Goal: Task Accomplishment & Management: Manage account settings

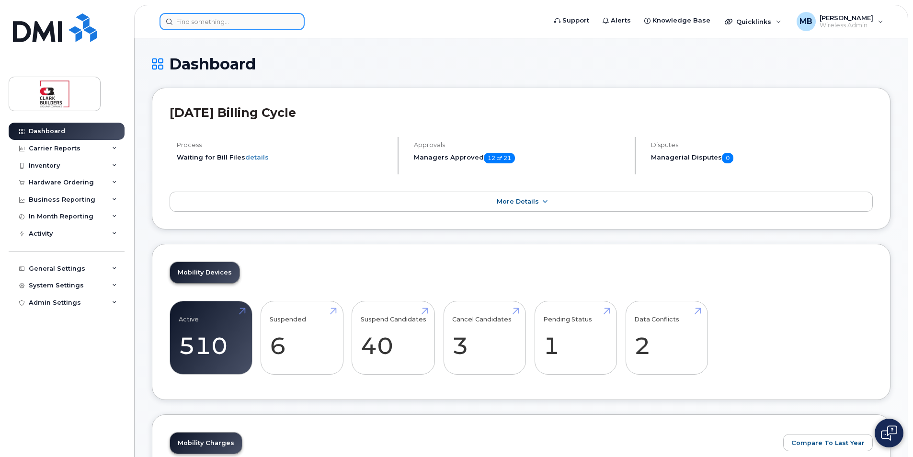
click at [201, 26] on input at bounding box center [232, 21] width 145 height 17
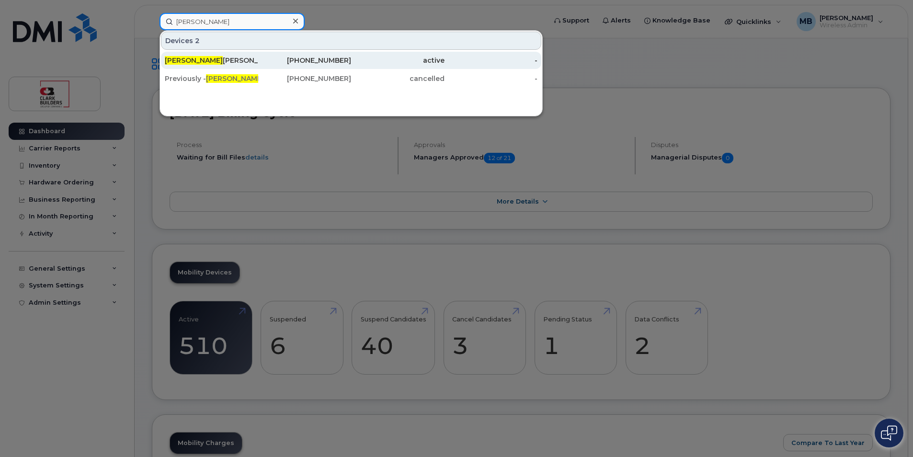
type input "Denise"
click at [235, 62] on div "Denise Wilson (LOCKED)" at bounding box center [211, 61] width 93 height 10
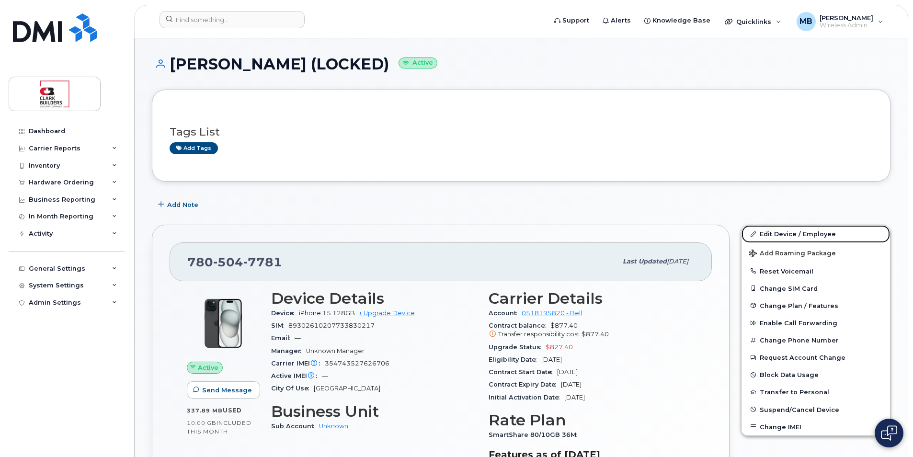
drag, startPoint x: 787, startPoint y: 237, endPoint x: 610, endPoint y: 136, distance: 204.3
click at [787, 237] on link "Edit Device / Employee" at bounding box center [816, 233] width 149 height 17
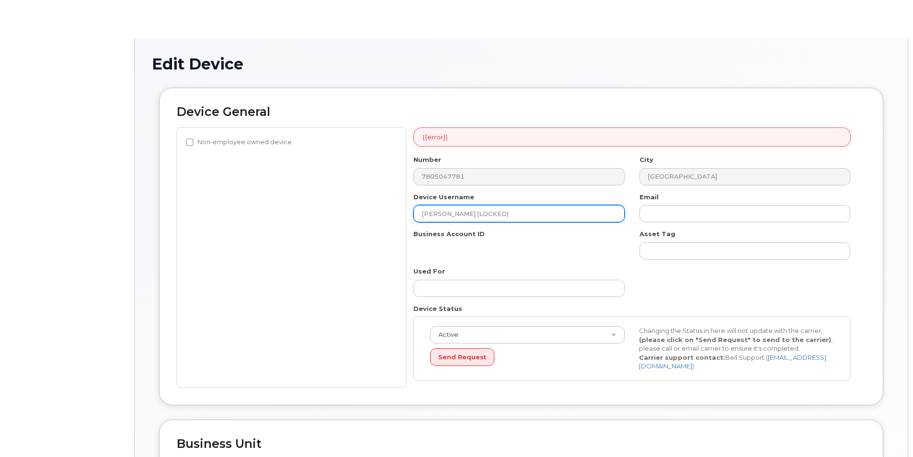
select select "18153"
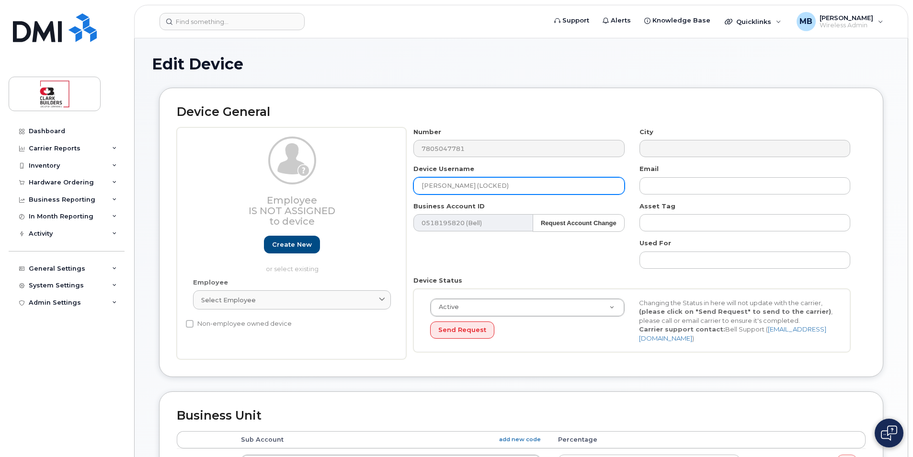
click at [514, 189] on input "[PERSON_NAME] (LOCKED)" at bounding box center [519, 185] width 211 height 17
drag, startPoint x: 518, startPoint y: 186, endPoint x: 420, endPoint y: 186, distance: 98.7
click at [420, 186] on input "[PERSON_NAME] (LOCKED)" at bounding box center [519, 185] width 211 height 17
type input "E"
type input "IT Spare EDM Stock"
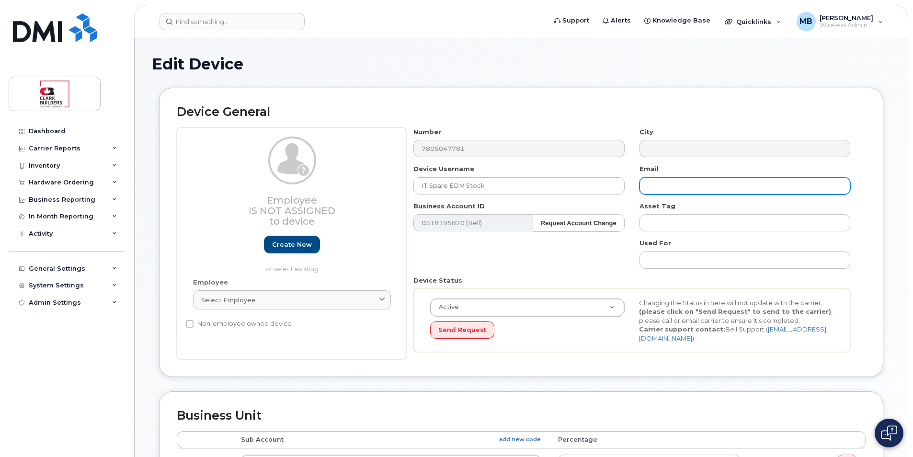
click at [672, 183] on input "text" at bounding box center [745, 185] width 211 height 17
type input "[PERSON_NAME][EMAIL_ADDRESS][PERSON_NAME][DOMAIN_NAME]"
click at [863, 176] on div "Number 7805047781 City Device Username IT Spare EDM Stock Email [PERSON_NAME][E…" at bounding box center [636, 243] width 460 height 232
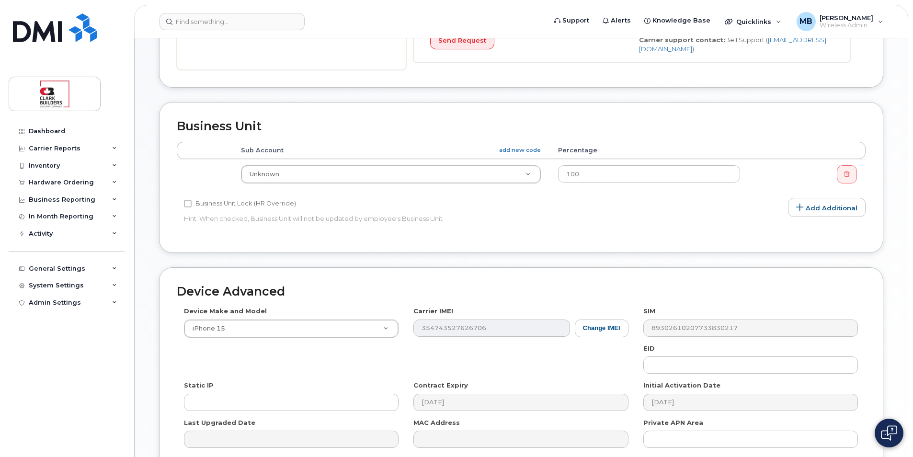
scroll to position [385, 0]
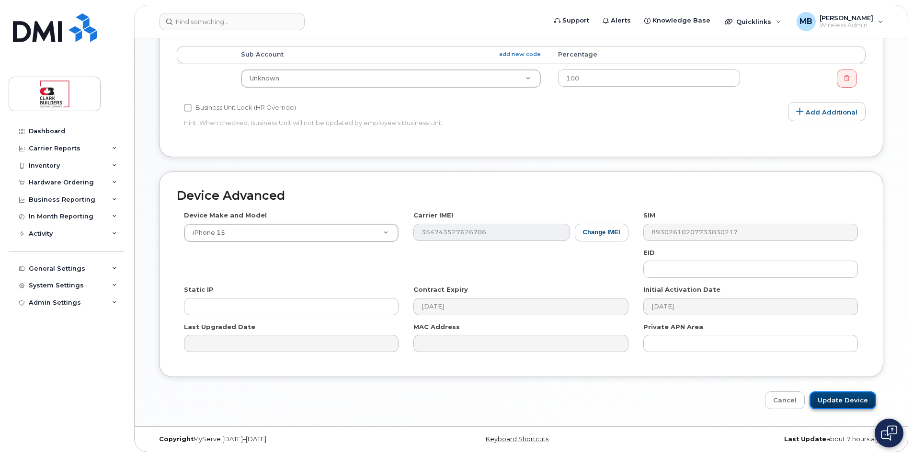
click at [846, 398] on input "Update Device" at bounding box center [843, 400] width 67 height 18
type input "Saving..."
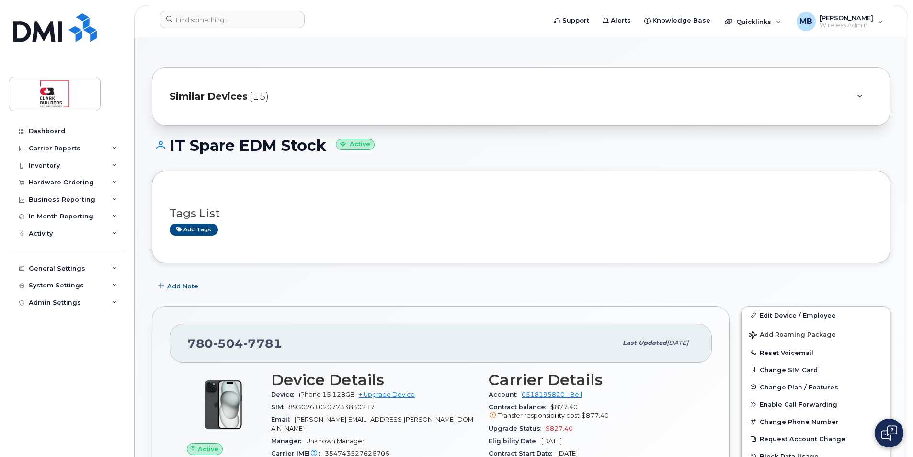
click at [431, 146] on h1 "IT Spare EDM Stock Active" at bounding box center [521, 145] width 739 height 17
